Goal: Navigation & Orientation: Find specific page/section

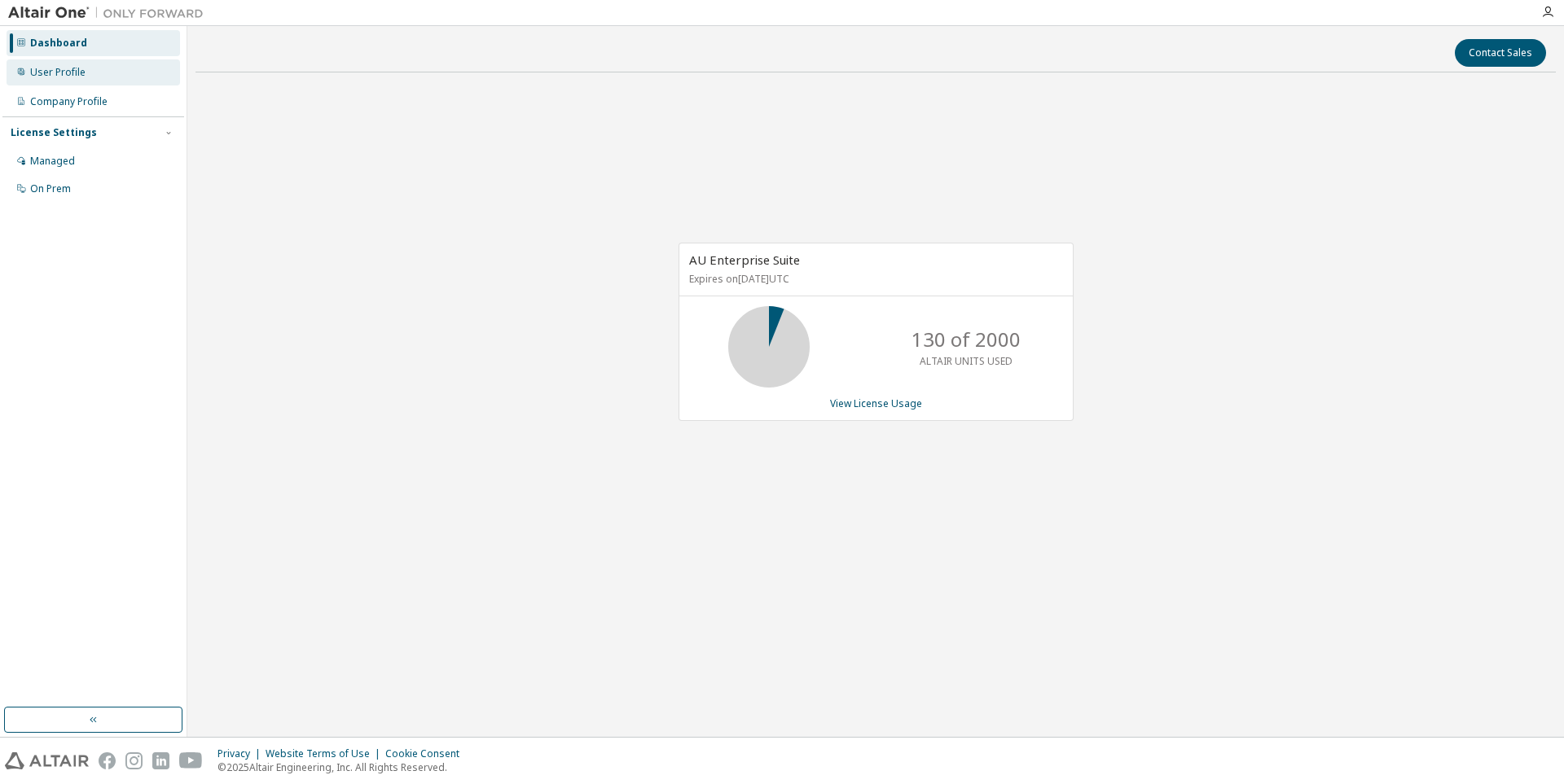
click at [68, 72] on div "User Profile" at bounding box center [58, 72] width 55 height 13
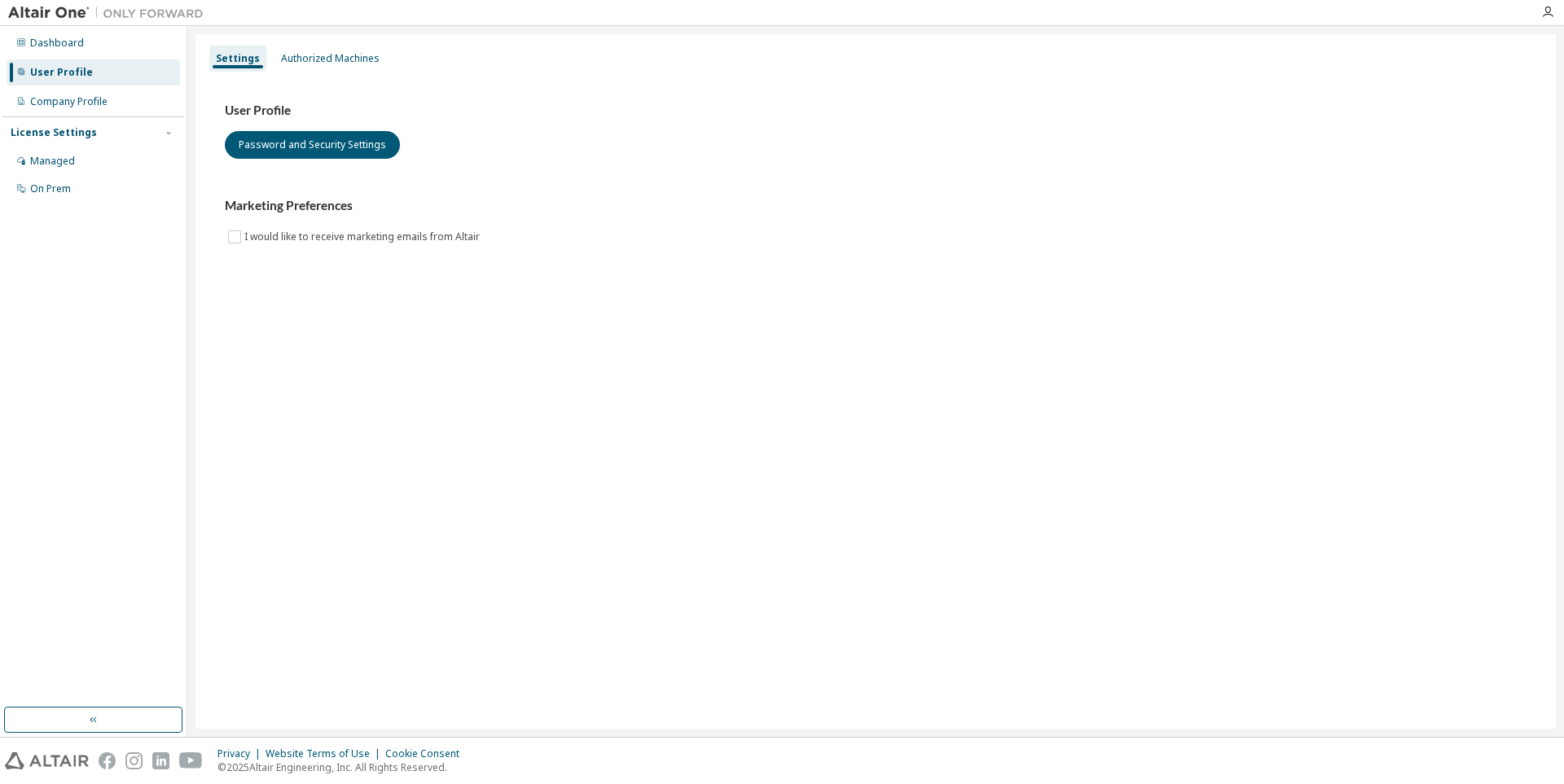
click at [94, 68] on div "User Profile" at bounding box center [93, 72] width 174 height 26
click at [100, 44] on div "Dashboard" at bounding box center [93, 44] width 174 height 26
